Goal: Information Seeking & Learning: Learn about a topic

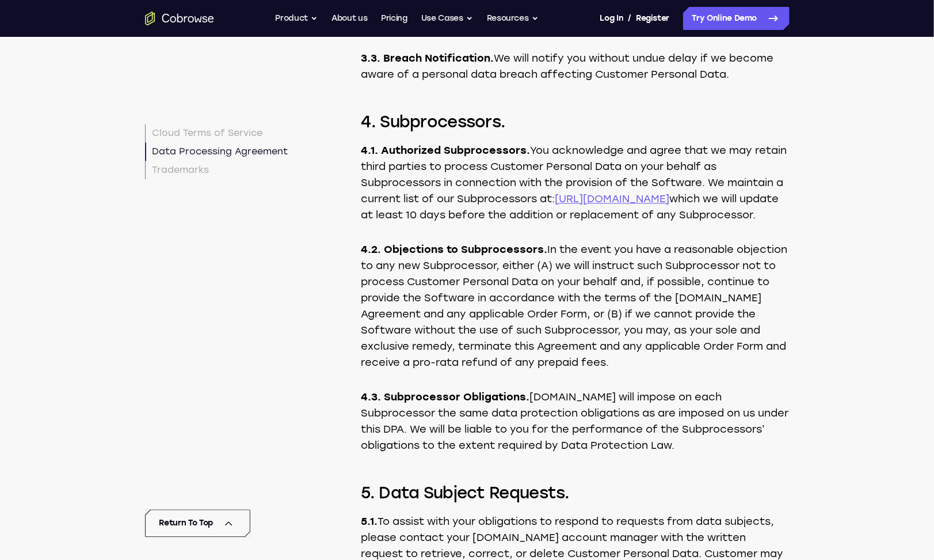
click at [454, 223] on p "4.1. Authorized Subprocessors. You acknowledge and agree that we may retain thi…" at bounding box center [576, 183] width 428 height 81
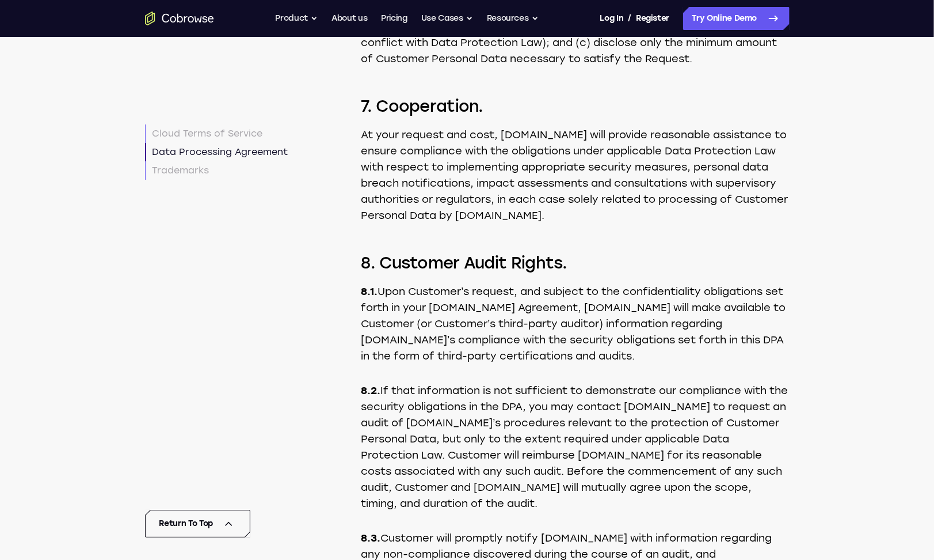
drag, startPoint x: 477, startPoint y: 244, endPoint x: 487, endPoint y: 236, distance: 13.1
click at [477, 223] on p "At your request and cost, [DOMAIN_NAME] will provide reasonable assistance to e…" at bounding box center [576, 175] width 428 height 97
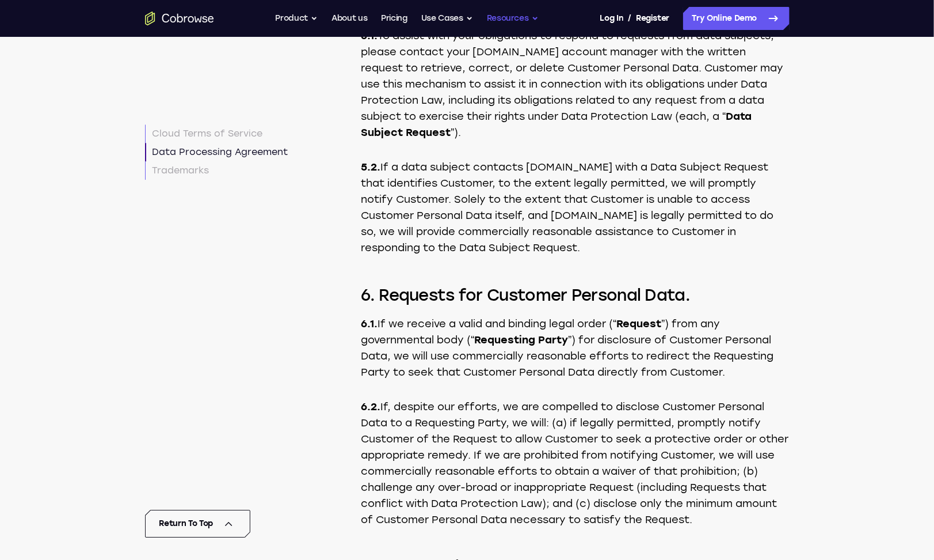
scroll to position [9081, 0]
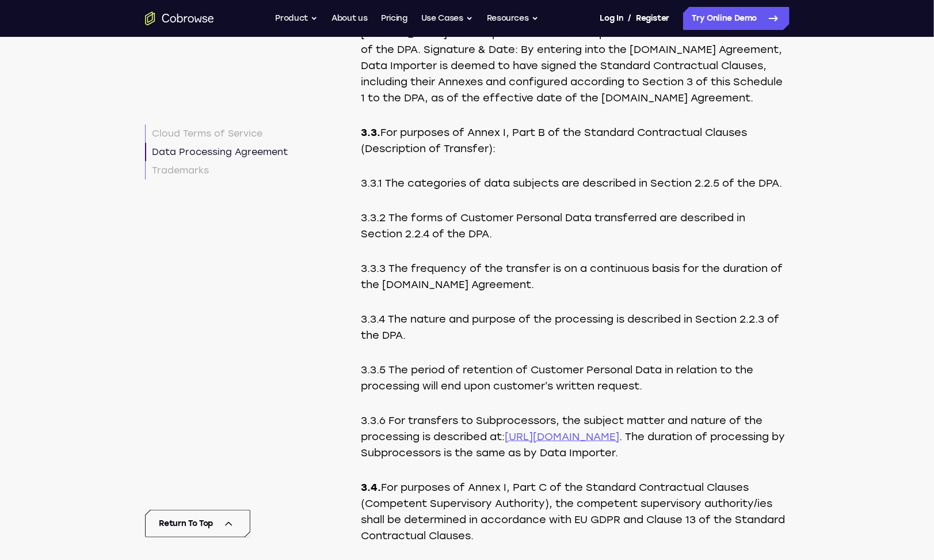
drag, startPoint x: 723, startPoint y: 286, endPoint x: 755, endPoint y: 285, distance: 32.2
drag, startPoint x: 755, startPoint y: 285, endPoint x: 730, endPoint y: 283, distance: 24.9
click at [730, 191] on p "3.3.1 The categories of data subjects are described in Section 2.2.5 of the DPA." at bounding box center [576, 183] width 428 height 16
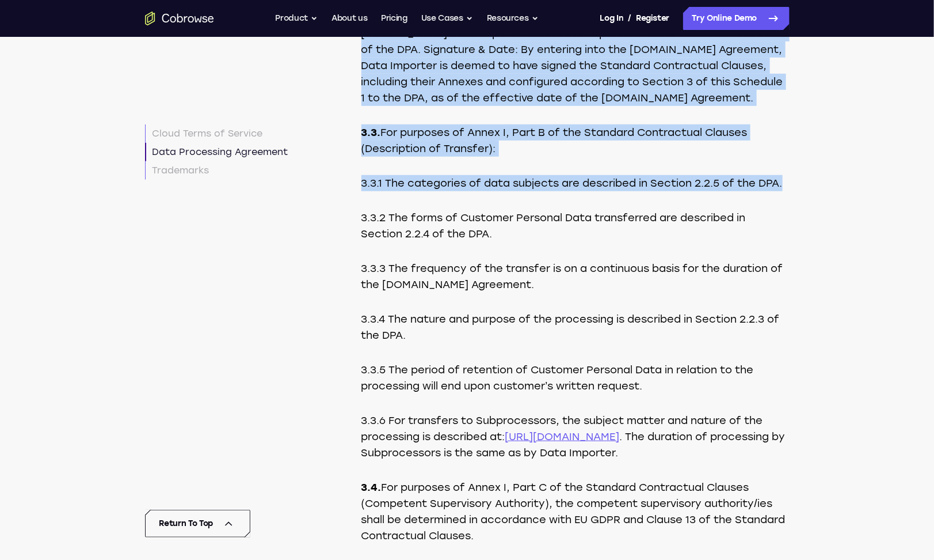
drag, startPoint x: 730, startPoint y: 283, endPoint x: 301, endPoint y: 280, distance: 428.9
drag, startPoint x: 301, startPoint y: 280, endPoint x: 629, endPoint y: 274, distance: 328.2
click at [614, 191] on p "3.3.1 The categories of data subjects are described in Section 2.2.5 of the DPA." at bounding box center [576, 183] width 428 height 16
click at [777, 191] on p "3.3.1 The categories of data subjects are described in Section 2.2.5 of the DPA." at bounding box center [576, 183] width 428 height 16
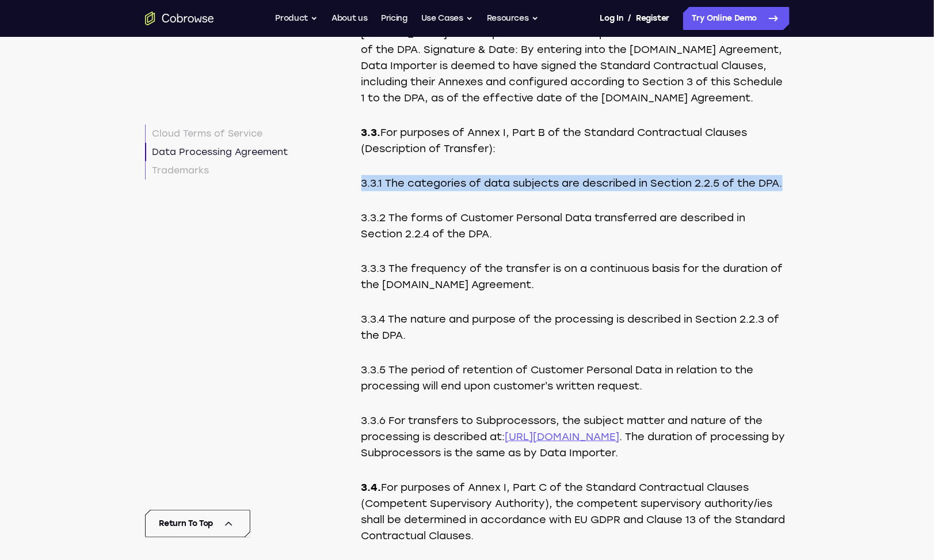
drag, startPoint x: 789, startPoint y: 280, endPoint x: 339, endPoint y: 279, distance: 449.7
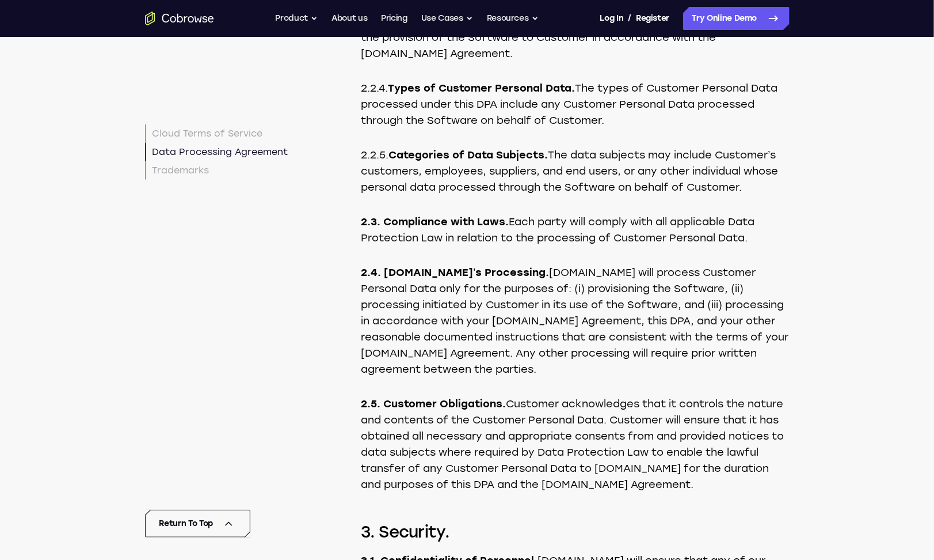
scroll to position [4752, 0]
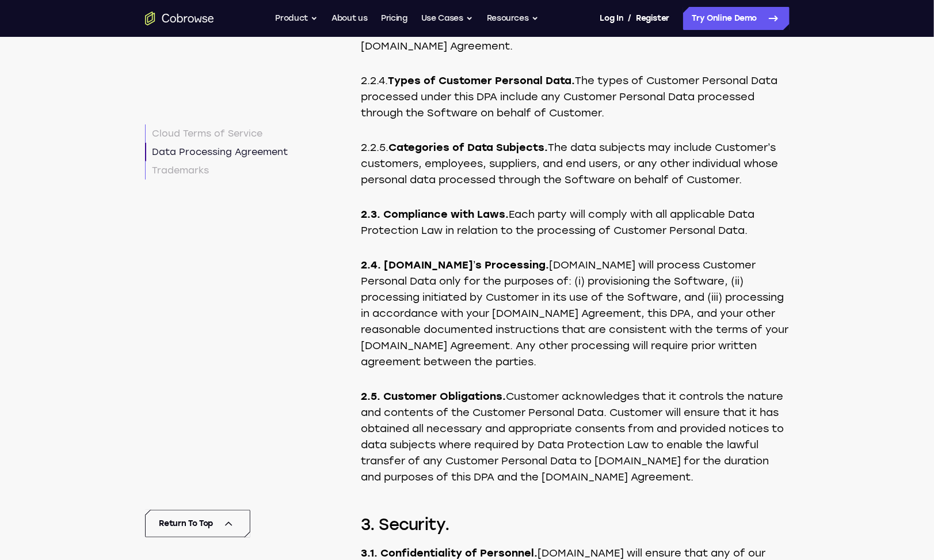
click at [632, 188] on p "2.2.5. Categories of Data Subjects. The data subjects may include Customer’s cu…" at bounding box center [576, 163] width 428 height 48
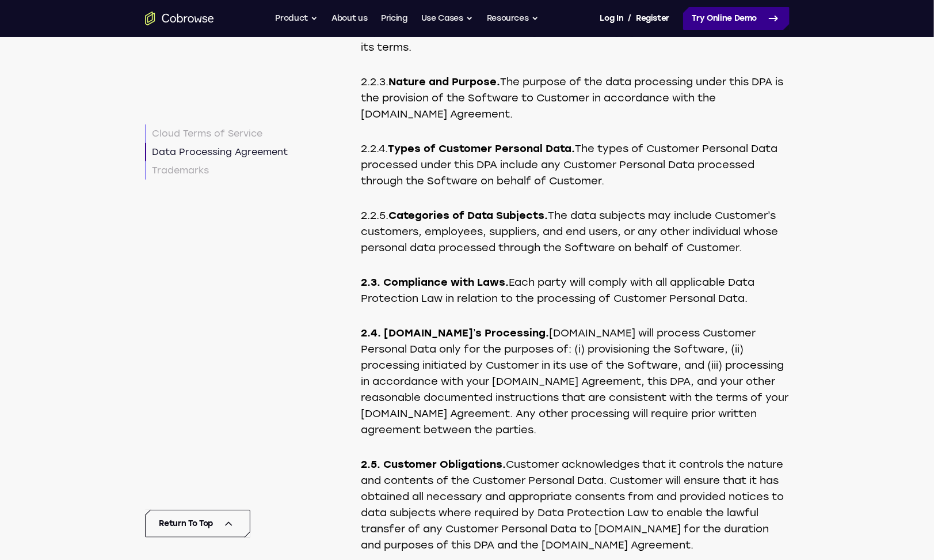
scroll to position [9081, 0]
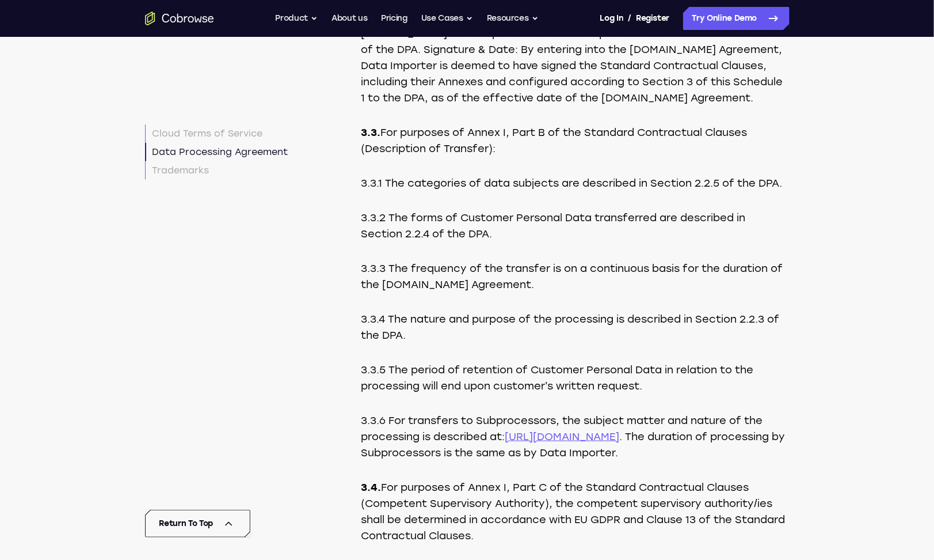
drag, startPoint x: 705, startPoint y: 172, endPoint x: 669, endPoint y: 139, distance: 48.5
click at [705, 106] on p "3.2.2 Data Importer: Cobrowse.io LLC. Contact Details: privacy@cobrowse.io Data…" at bounding box center [576, 57] width 428 height 97
click at [496, 157] on p "3.3. For purposes of Annex I, Part B of the Standard Contractual Clauses (Descr…" at bounding box center [576, 140] width 428 height 32
click at [556, 106] on p "3.2.2 Data Importer: Cobrowse.io LLC. Contact Details: privacy@cobrowse.io Data…" at bounding box center [576, 57] width 428 height 97
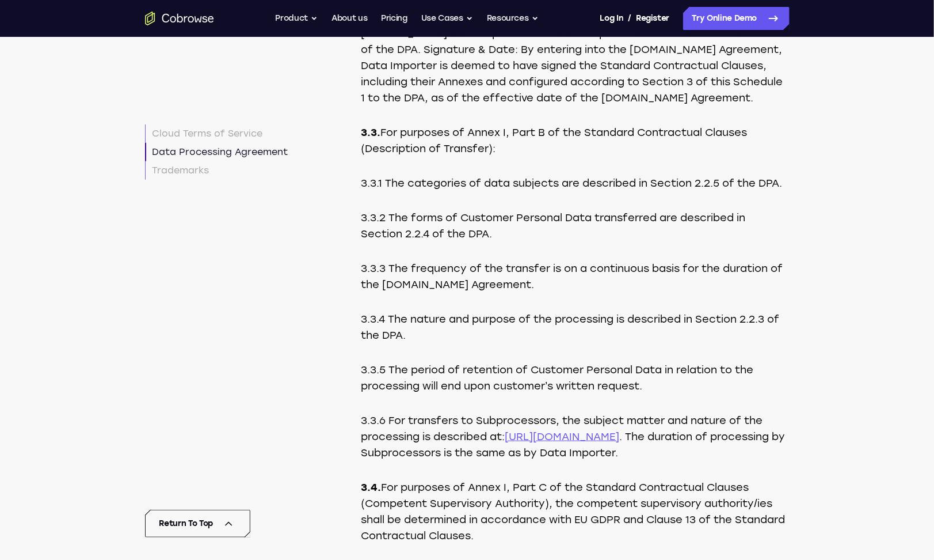
click at [613, 106] on p "3.2.2 Data Importer: Cobrowse.io LLC. Contact Details: privacy@cobrowse.io Data…" at bounding box center [576, 57] width 428 height 97
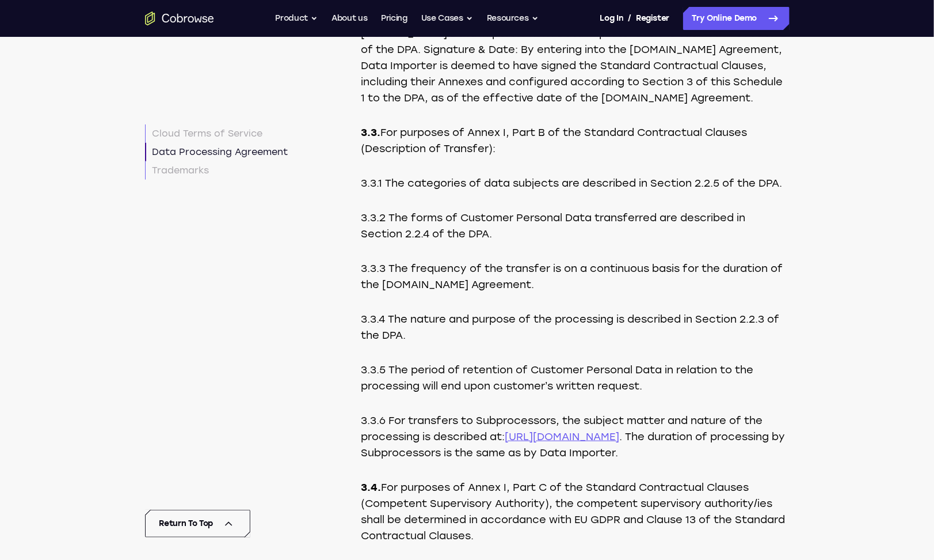
drag, startPoint x: 744, startPoint y: 232, endPoint x: 621, endPoint y: 273, distance: 129.8
click at [621, 191] on p "3.3.1 The categories of data subjects are described in Section 2.2.5 of the DPA." at bounding box center [576, 183] width 428 height 16
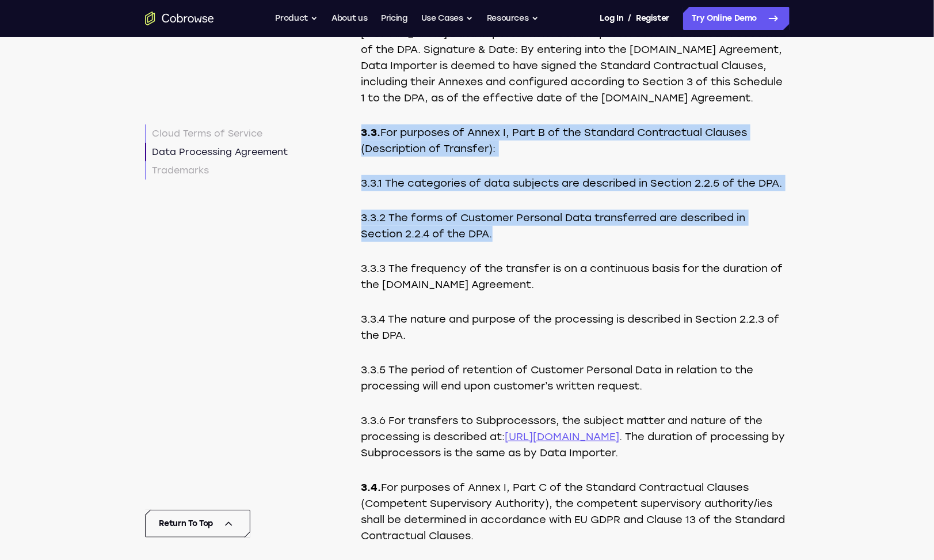
drag, startPoint x: 520, startPoint y: 335, endPoint x: 360, endPoint y: 222, distance: 195.8
drag, startPoint x: 360, startPoint y: 222, endPoint x: 577, endPoint y: 238, distance: 217.1
click at [577, 157] on p "3.3. For purposes of Annex I, Part B of the Standard Contractual Clauses (Descr…" at bounding box center [576, 140] width 428 height 32
click at [494, 242] on p "3.3.2 The forms of Customer Personal Data transferred are described in Section …" at bounding box center [576, 226] width 428 height 32
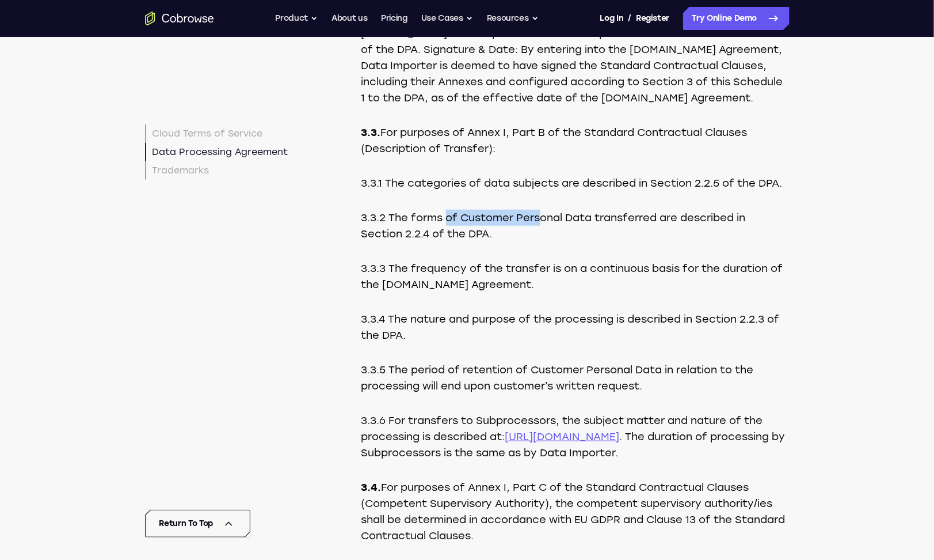
drag, startPoint x: 449, startPoint y: 314, endPoint x: 541, endPoint y: 313, distance: 92.1
click at [541, 242] on p "3.3.2 The forms of Customer Personal Data transferred are described in Section …" at bounding box center [576, 226] width 428 height 32
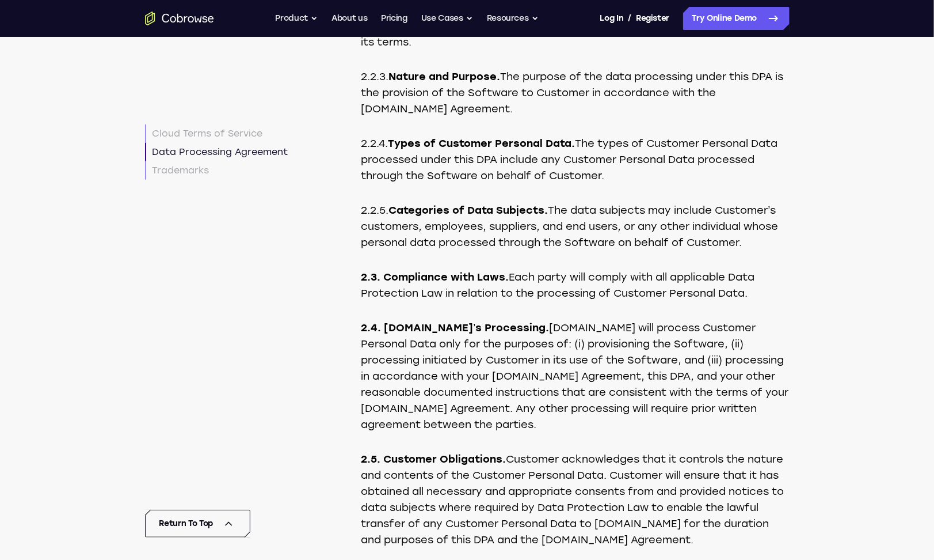
scroll to position [4718, 0]
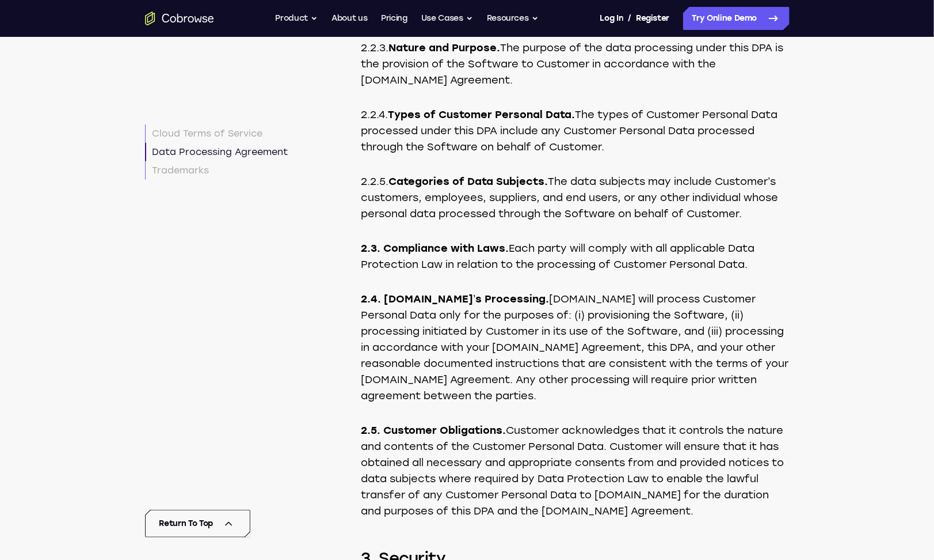
click at [556, 222] on p "2.2.5. Categories of Data Subjects. The data subjects may include Customer’s cu…" at bounding box center [576, 197] width 428 height 48
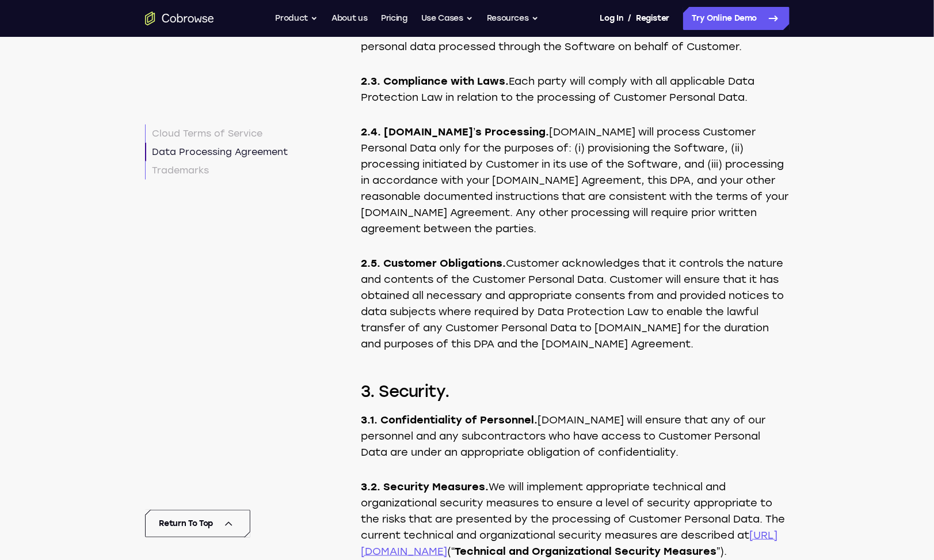
scroll to position [4891, 0]
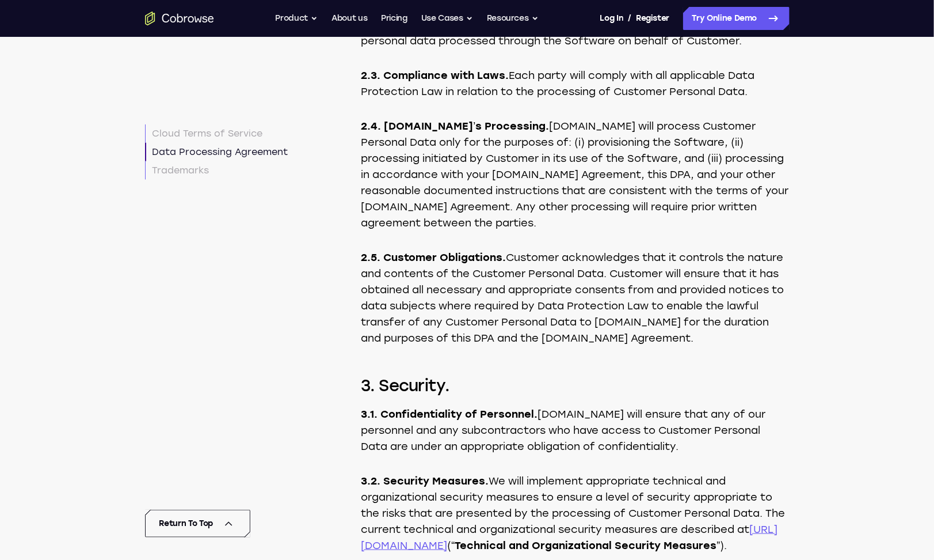
click at [502, 49] on p "2.2.5. Categories of Data Subjects. The data subjects may include Customer’s cu…" at bounding box center [576, 25] width 428 height 48
drag, startPoint x: 497, startPoint y: 105, endPoint x: 345, endPoint y: 104, distance: 152.0
drag, startPoint x: 345, startPoint y: 104, endPoint x: 456, endPoint y: 103, distance: 110.5
copy p "personal data processed"
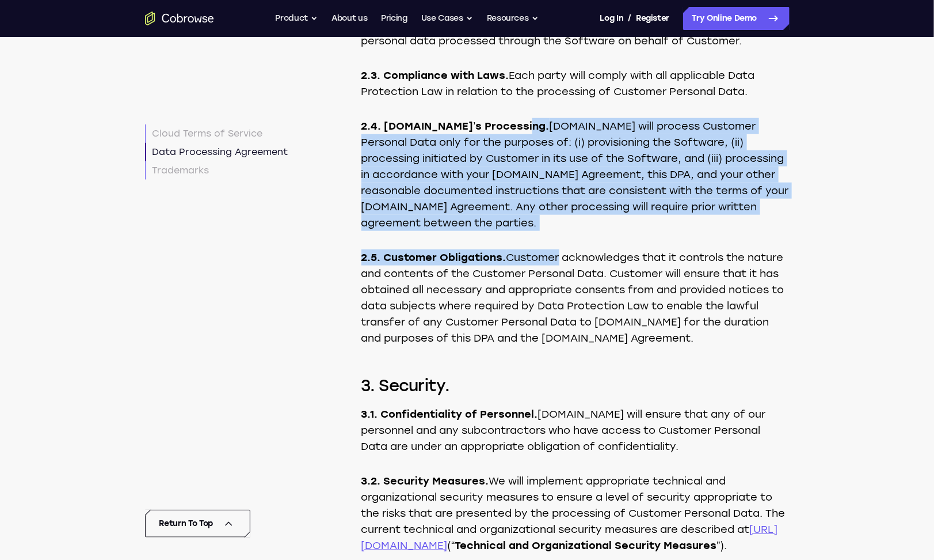
drag, startPoint x: 560, startPoint y: 287, endPoint x: 523, endPoint y: 184, distance: 110.0
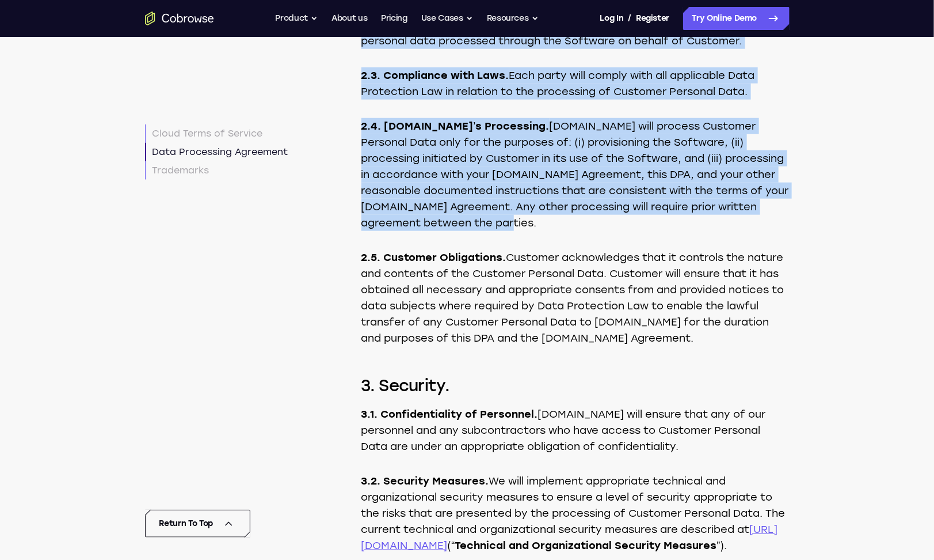
drag, startPoint x: 587, startPoint y: 92, endPoint x: 583, endPoint y: 288, distance: 196.4
click at [583, 231] on p "2.4. Cobrowse.io’s Processing. Cobrowse.io will process Customer Personal Data …" at bounding box center [576, 174] width 428 height 113
click at [565, 231] on p "2.4. Cobrowse.io’s Processing. Cobrowse.io will process Customer Personal Data …" at bounding box center [576, 174] width 428 height 113
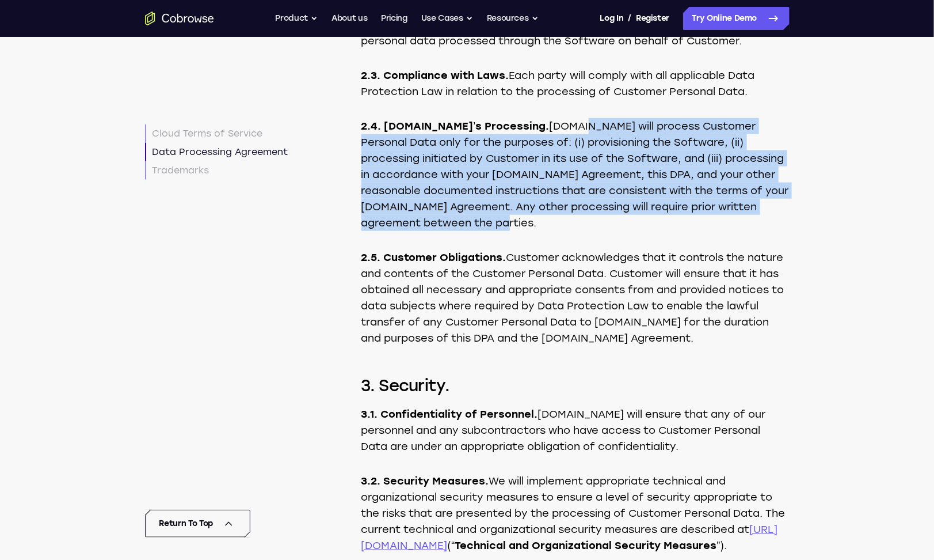
drag, startPoint x: 533, startPoint y: 287, endPoint x: 558, endPoint y: 170, distance: 119.5
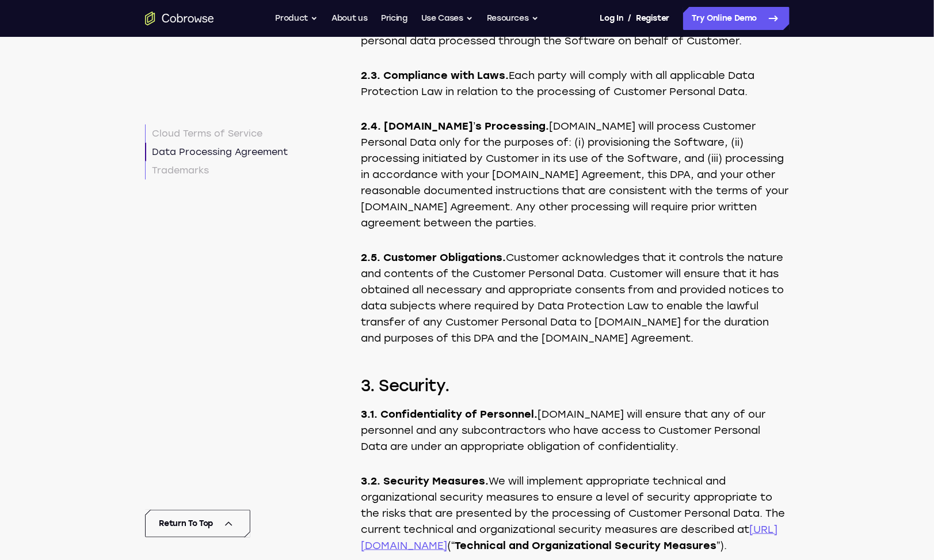
drag, startPoint x: 558, startPoint y: 170, endPoint x: 523, endPoint y: 177, distance: 35.9
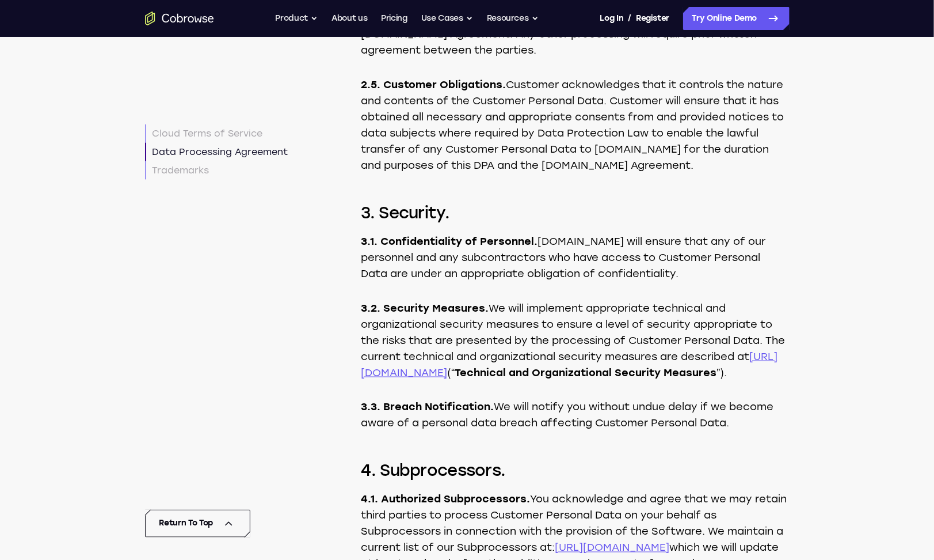
scroll to position [5006, 0]
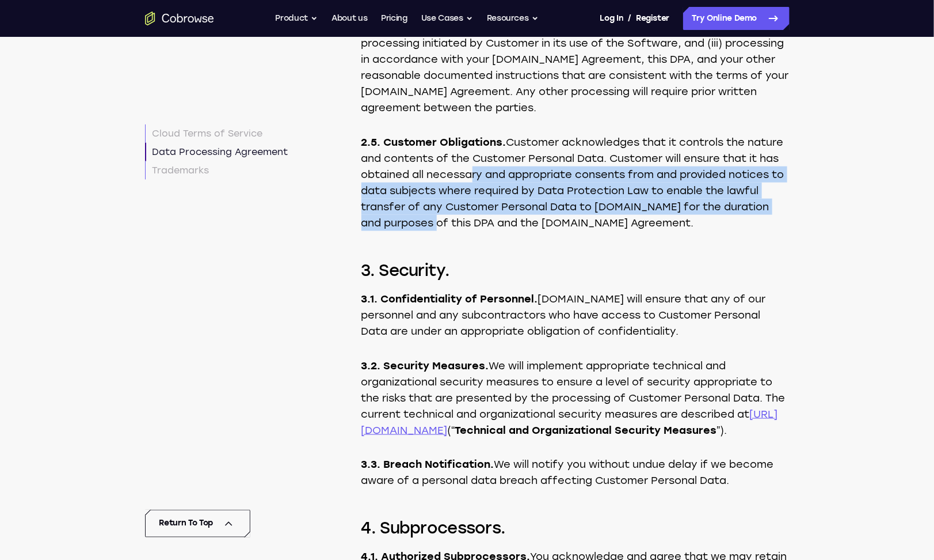
drag, startPoint x: 517, startPoint y: 290, endPoint x: 525, endPoint y: 233, distance: 57.5
click at [525, 231] on p "2.5. Customer Obligations. Customer acknowledges that it controls the nature an…" at bounding box center [576, 182] width 428 height 97
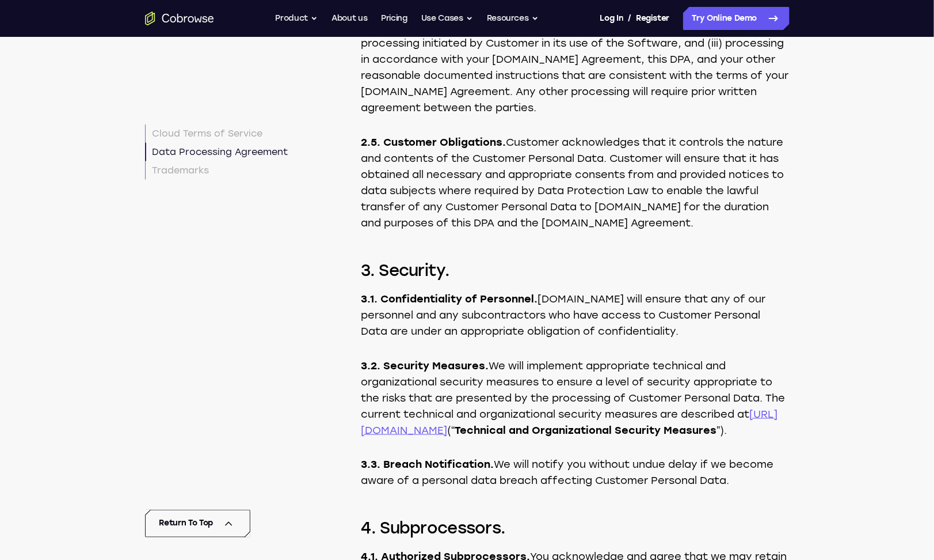
drag, startPoint x: 525, startPoint y: 233, endPoint x: 498, endPoint y: 200, distance: 42.6
click at [498, 200] on p "2.5. Customer Obligations. Customer acknowledges that it controls the nature an…" at bounding box center [576, 182] width 428 height 97
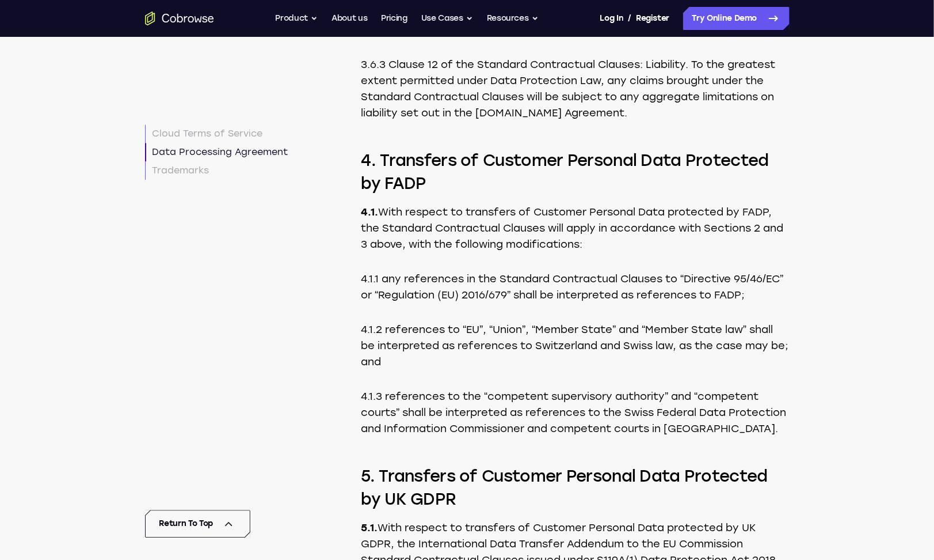
scroll to position [10073, 0]
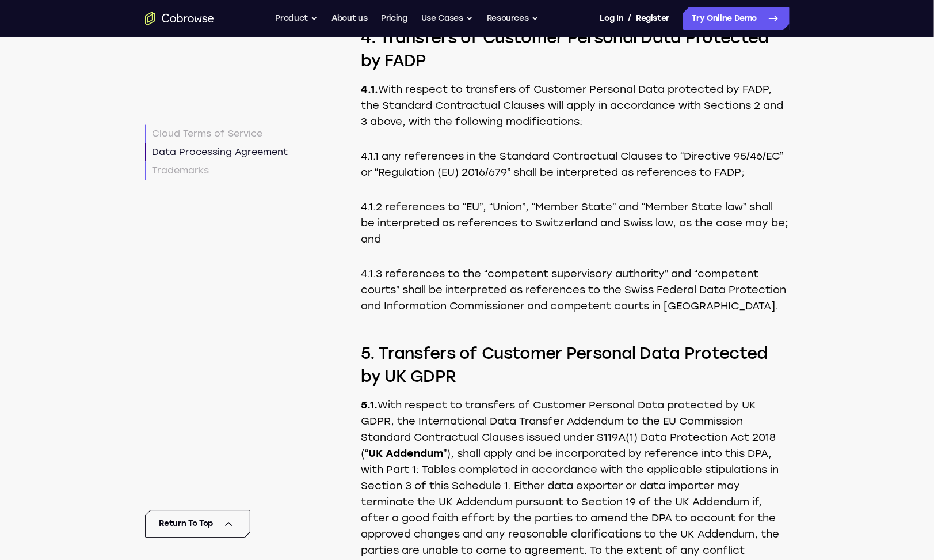
click at [609, 130] on p "4.1. With respect to transfers of Customer Personal Data protected by FADP, the…" at bounding box center [576, 105] width 428 height 48
drag, startPoint x: 459, startPoint y: 221, endPoint x: 428, endPoint y: 174, distance: 56.0
click at [603, 130] on p "4.1. With respect to transfers of Customer Personal Data protected by FADP, the…" at bounding box center [576, 105] width 428 height 48
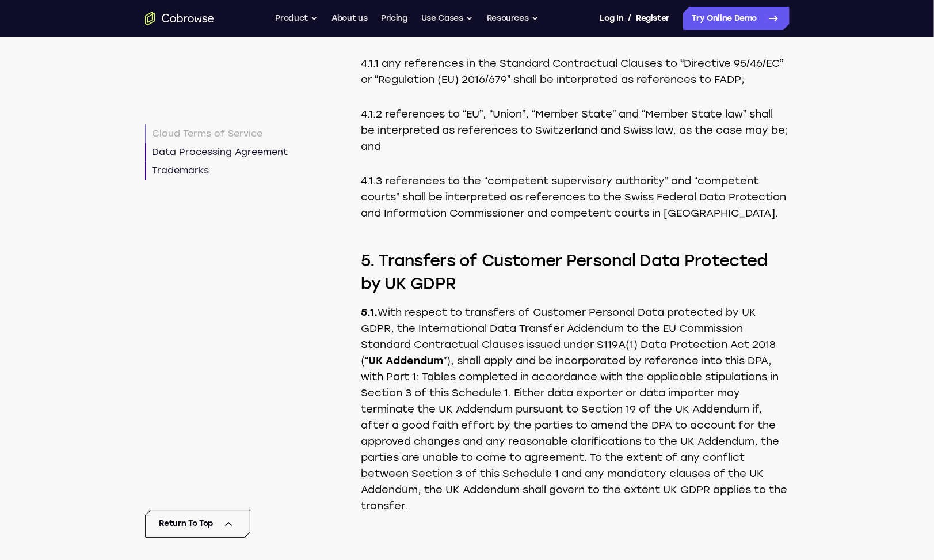
scroll to position [10130, 0]
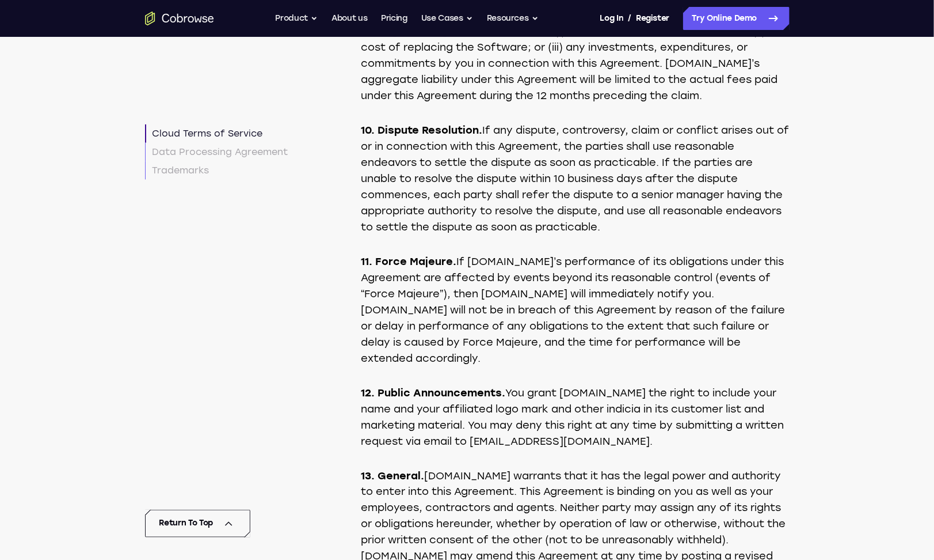
scroll to position [2777, 0]
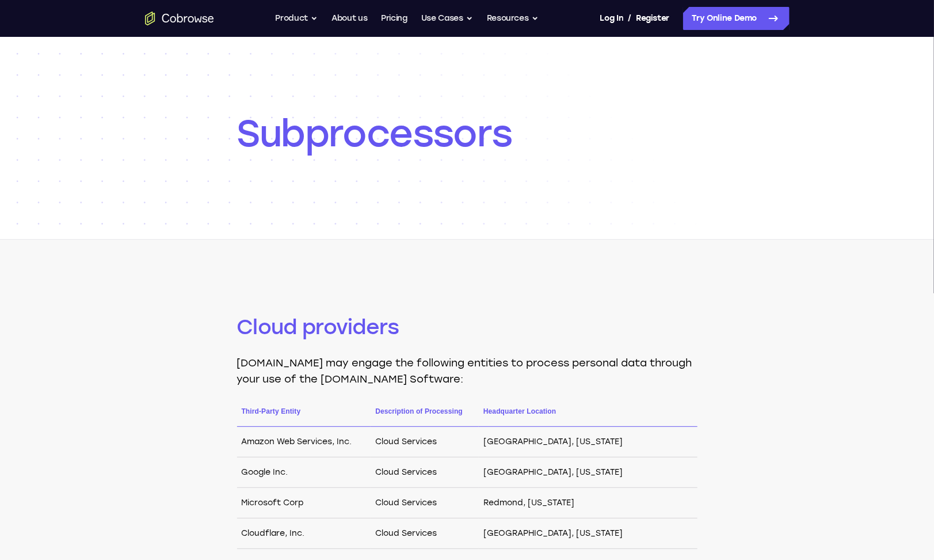
click at [479, 463] on td "Cloud Services" at bounding box center [425, 472] width 108 height 31
click at [427, 434] on td "Cloud Services" at bounding box center [425, 442] width 108 height 31
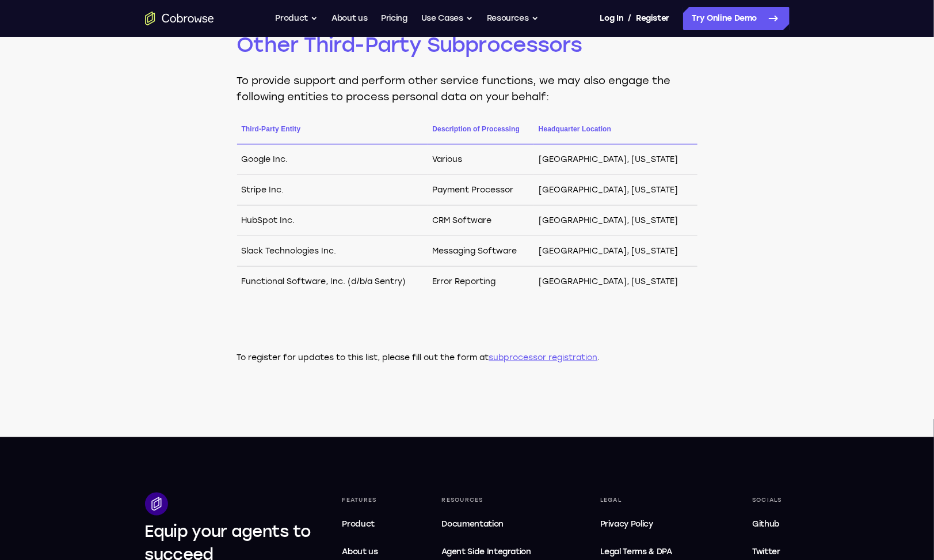
scroll to position [748, 0]
